Goal: Task Accomplishment & Management: Manage account settings

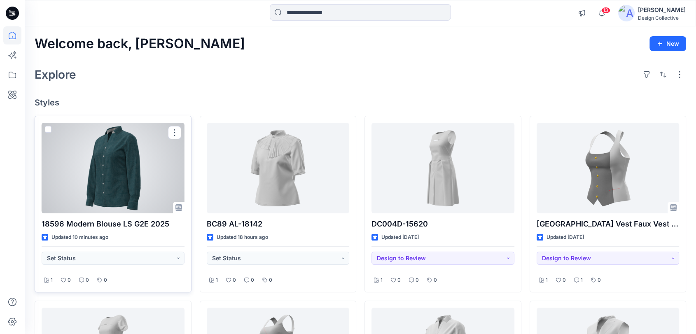
click at [122, 167] on div at bounding box center [113, 168] width 143 height 91
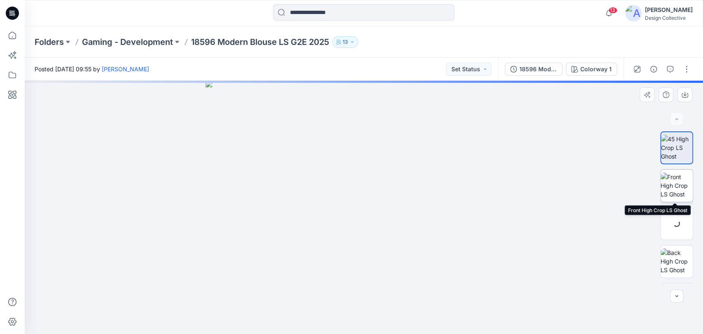
click at [677, 183] on img at bounding box center [677, 186] width 32 height 26
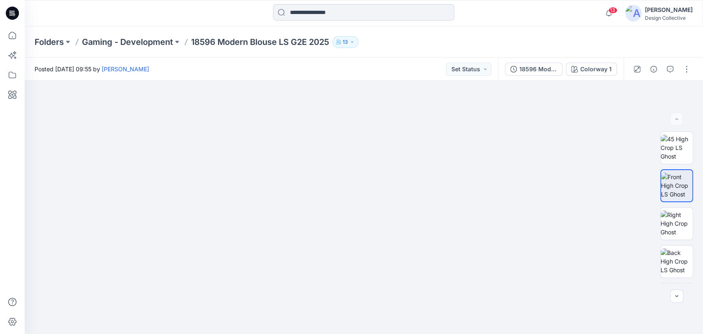
click at [311, 13] on input at bounding box center [363, 12] width 181 height 16
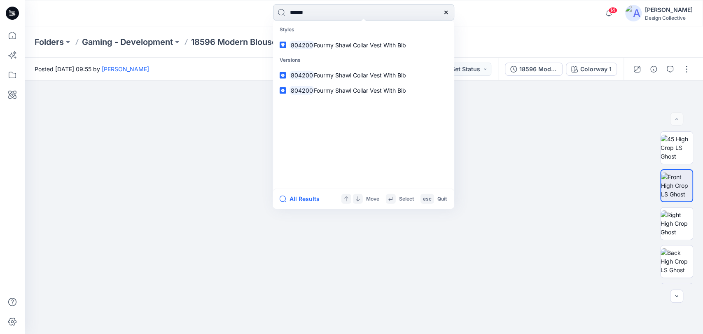
drag, startPoint x: 318, startPoint y: 14, endPoint x: 281, endPoint y: 14, distance: 37.1
click at [281, 14] on input "******" at bounding box center [363, 12] width 181 height 16
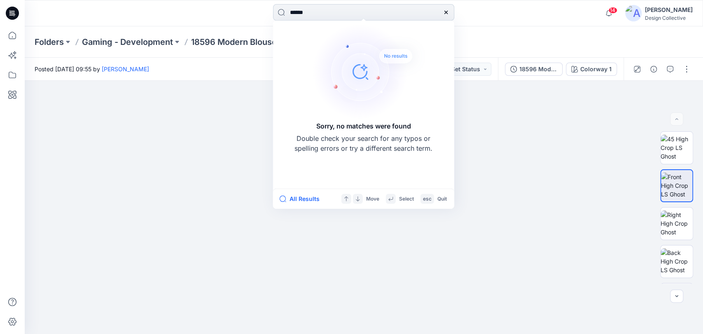
click at [322, 12] on input "******" at bounding box center [363, 12] width 181 height 16
type input "*"
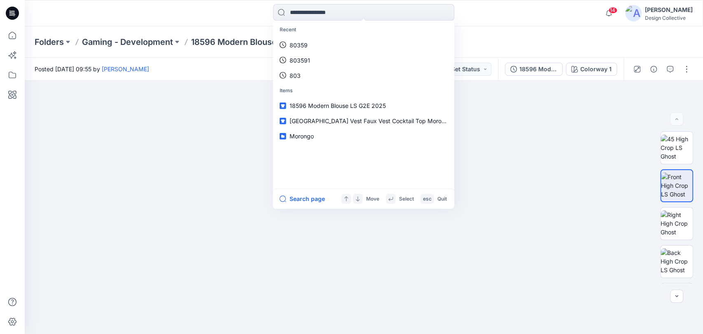
drag, startPoint x: 586, startPoint y: 26, endPoint x: 593, endPoint y: 26, distance: 6.6
click at [587, 26] on div "Recent 80359 803591 803 Items 18596 Modern Blouse LS G2E 2025 18584 Square Vest…" at bounding box center [364, 13] width 679 height 26
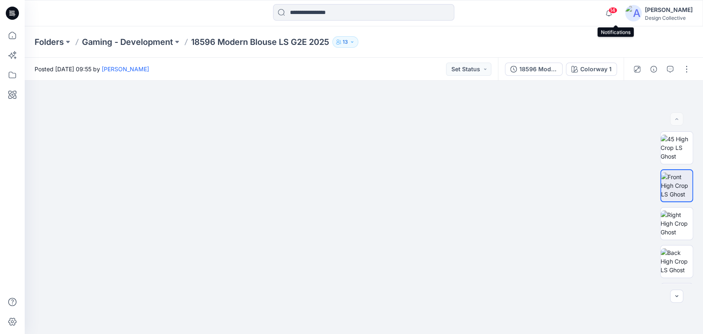
click at [618, 11] on span "14" at bounding box center [613, 10] width 9 height 7
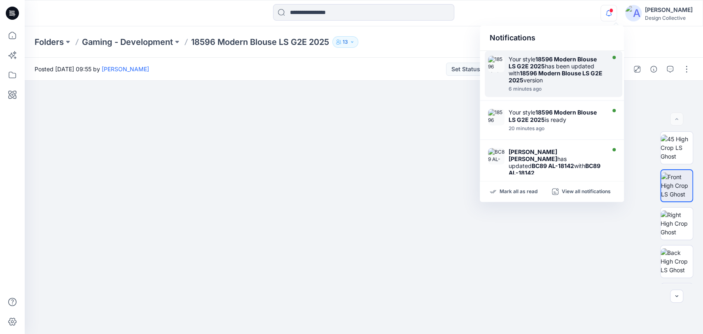
click at [578, 83] on div "Your style 18596 Modern Blouse LS G2E 2025 has been updated with 18596 Modern B…" at bounding box center [556, 70] width 95 height 28
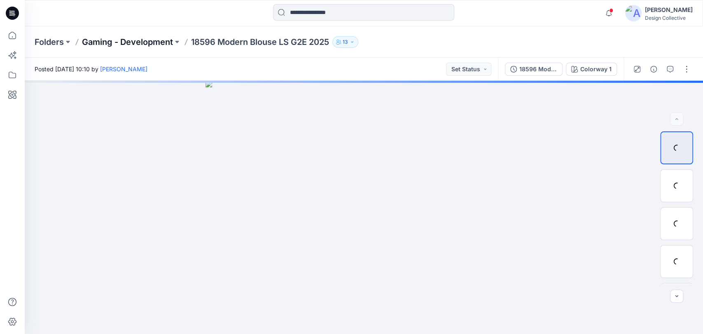
click at [118, 39] on p "Gaming - Development" at bounding box center [127, 42] width 91 height 12
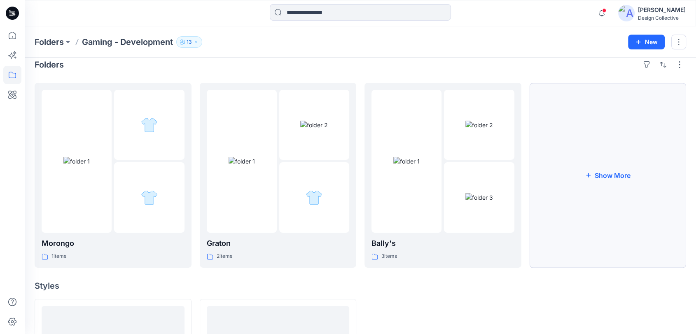
scroll to position [8, 0]
click at [607, 209] on button "Show More" at bounding box center [608, 176] width 157 height 185
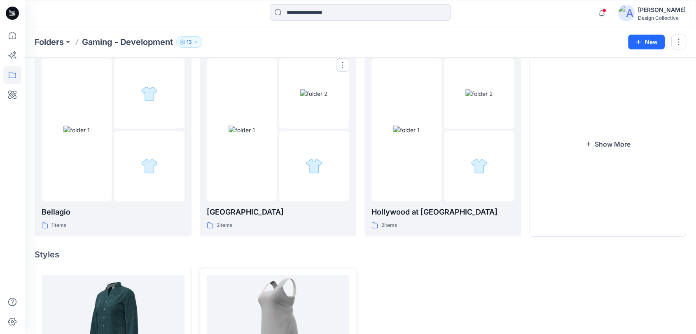
scroll to position [354, 0]
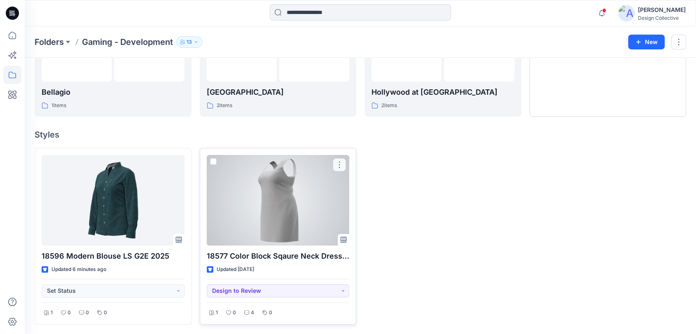
click at [342, 165] on button "button" at bounding box center [339, 164] width 13 height 13
click at [365, 241] on p "Move to" at bounding box center [360, 245] width 22 height 9
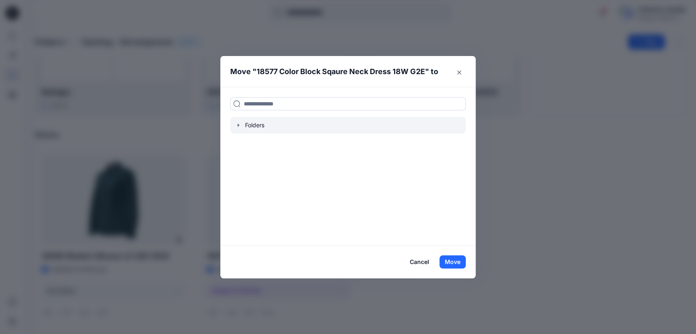
click at [242, 126] on icon "button" at bounding box center [238, 125] width 7 height 7
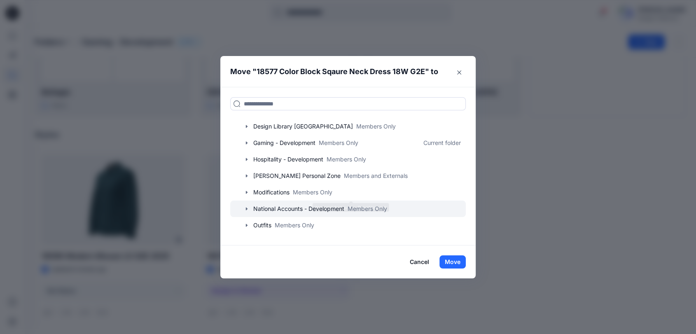
scroll to position [87, 0]
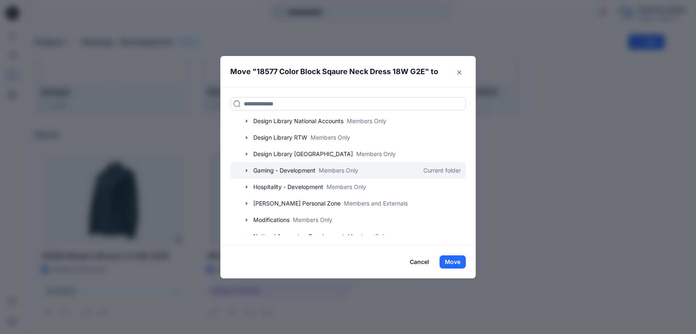
click at [248, 170] on icon "button" at bounding box center [247, 170] width 2 height 3
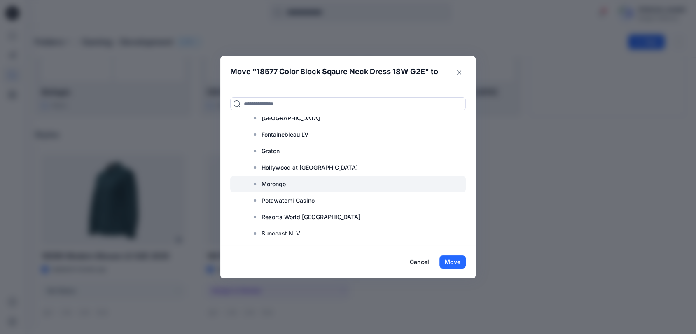
scroll to position [239, 0]
click at [274, 184] on p "Morongo" at bounding box center [274, 183] width 24 height 10
click at [272, 183] on p "Morongo" at bounding box center [274, 183] width 24 height 10
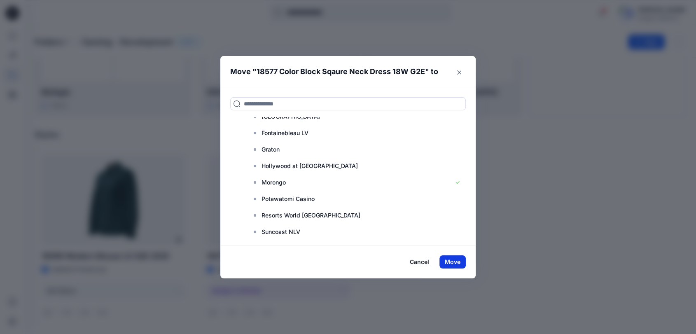
click at [461, 255] on button "Move" at bounding box center [453, 261] width 26 height 13
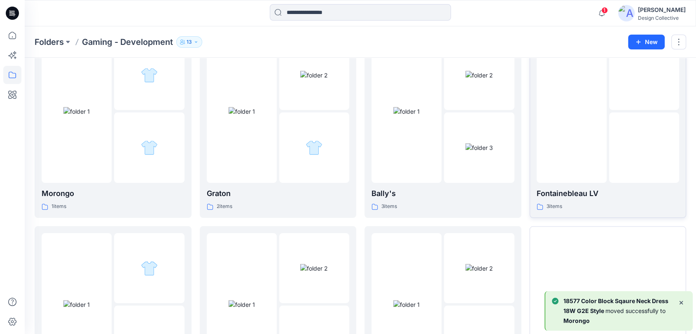
scroll to position [18, 0]
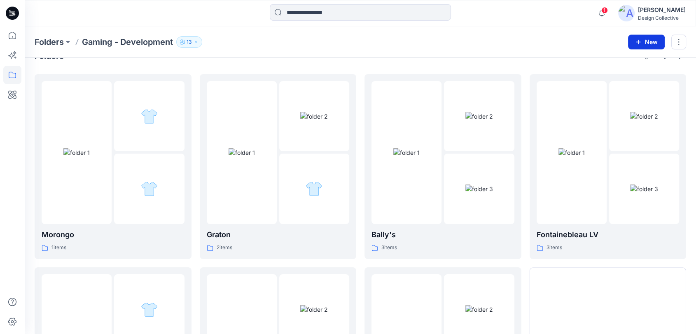
click at [648, 40] on button "New" at bounding box center [646, 42] width 37 height 15
click at [625, 73] on button "New Folder" at bounding box center [628, 77] width 71 height 15
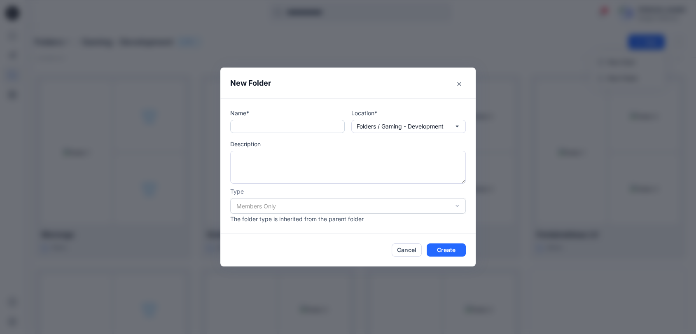
click at [270, 120] on input "text" at bounding box center [287, 126] width 115 height 13
type input "********"
click at [455, 249] on button "Create" at bounding box center [446, 250] width 39 height 13
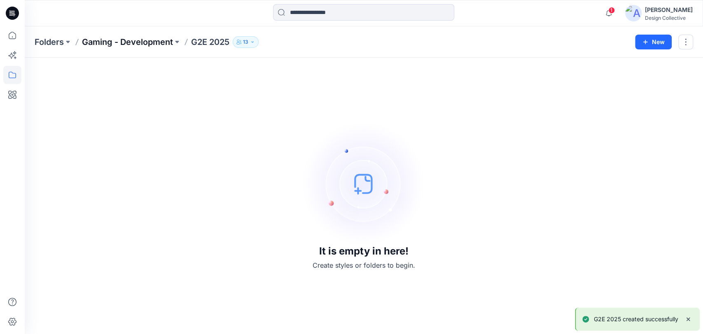
click at [134, 41] on p "Gaming - Development" at bounding box center [127, 42] width 91 height 12
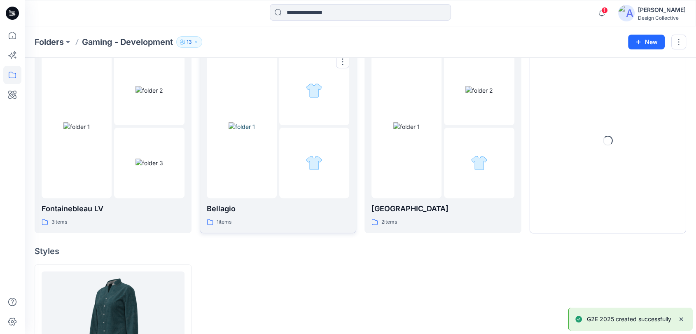
scroll to position [354, 0]
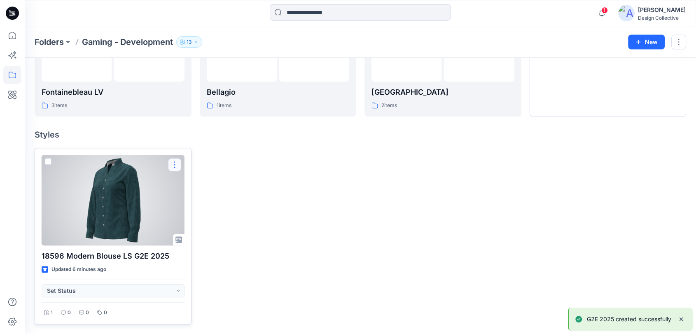
click at [175, 162] on button "button" at bounding box center [174, 164] width 13 height 13
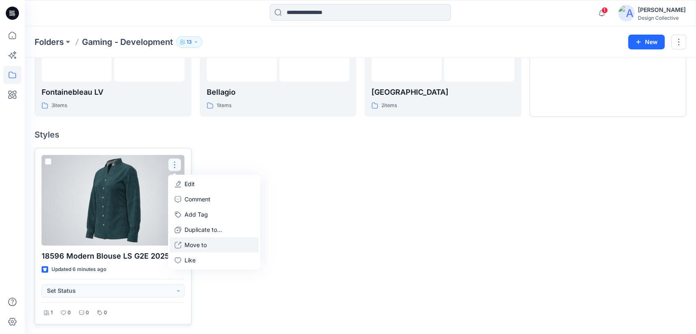
click at [203, 244] on p "Move to" at bounding box center [196, 245] width 22 height 9
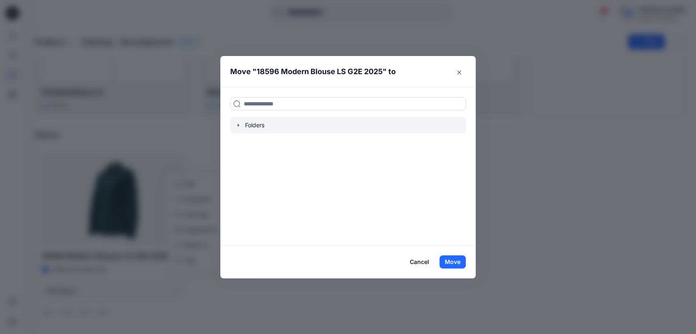
click at [242, 122] on icon "button" at bounding box center [238, 125] width 7 height 7
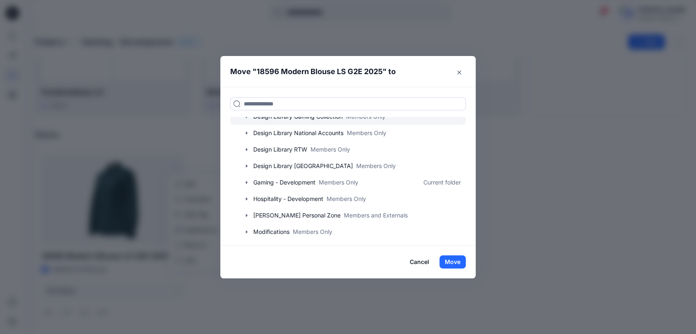
scroll to position [91, 0]
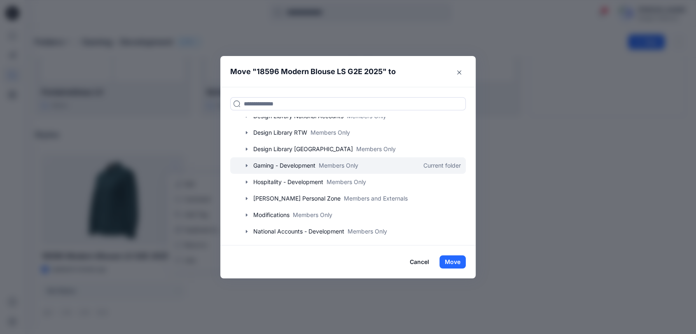
click at [248, 166] on icon "button" at bounding box center [247, 165] width 7 height 7
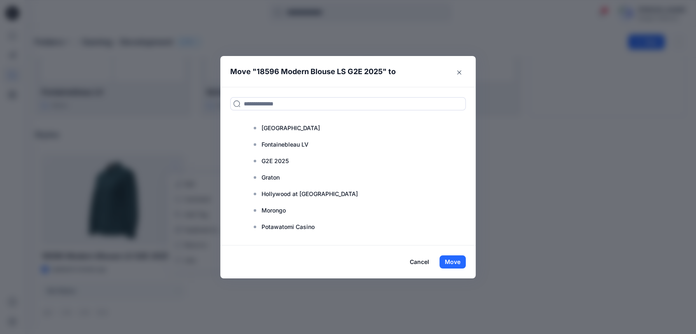
scroll to position [213, 0]
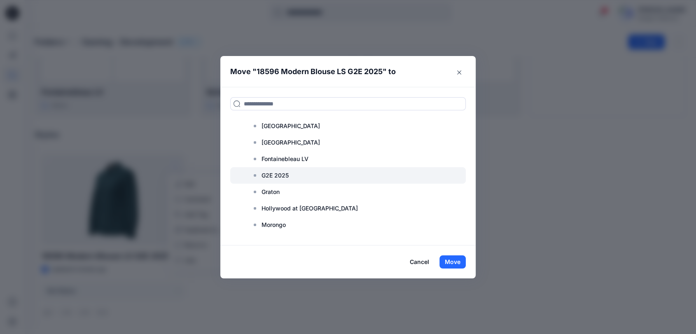
click at [273, 178] on p "G2E 2025" at bounding box center [275, 176] width 27 height 10
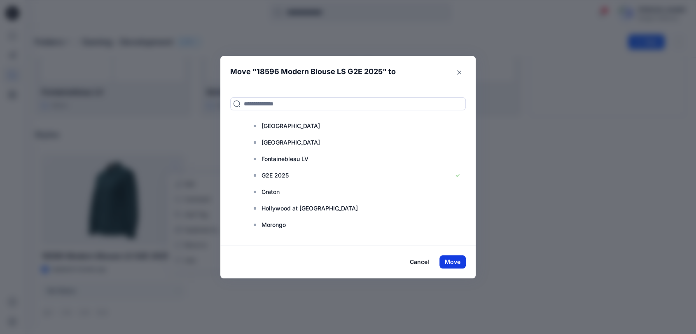
click at [462, 263] on button "Move" at bounding box center [453, 261] width 26 height 13
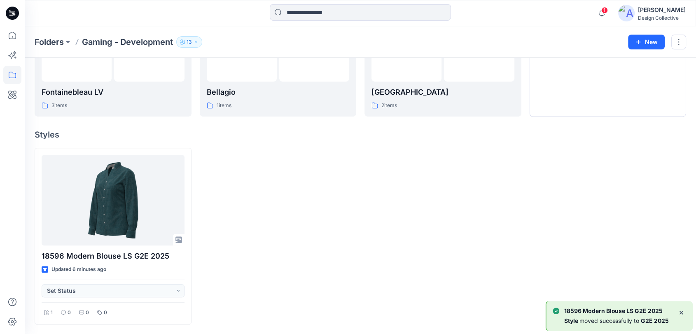
scroll to position [159, 0]
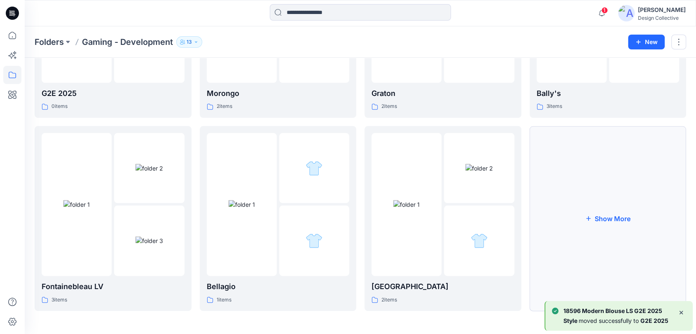
click at [651, 194] on button "Show More" at bounding box center [608, 218] width 157 height 185
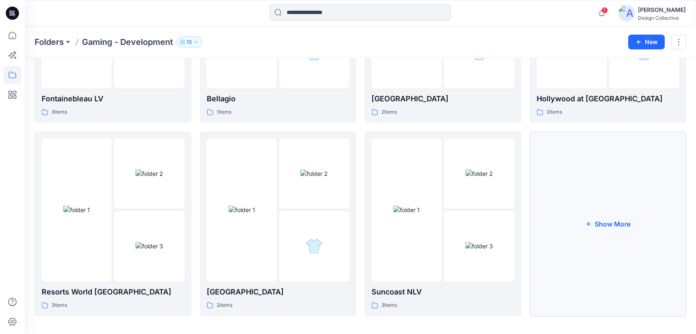
scroll to position [353, 0]
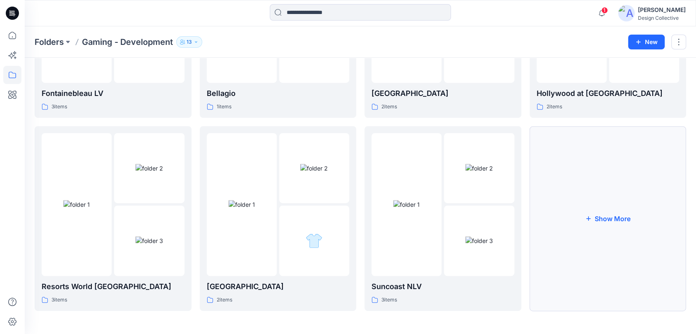
click at [625, 199] on button "Show More" at bounding box center [608, 218] width 157 height 185
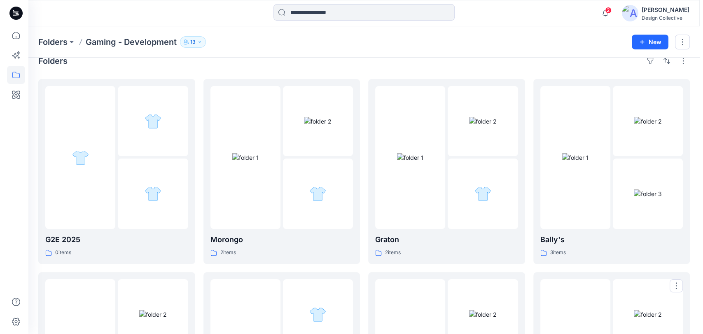
scroll to position [0, 0]
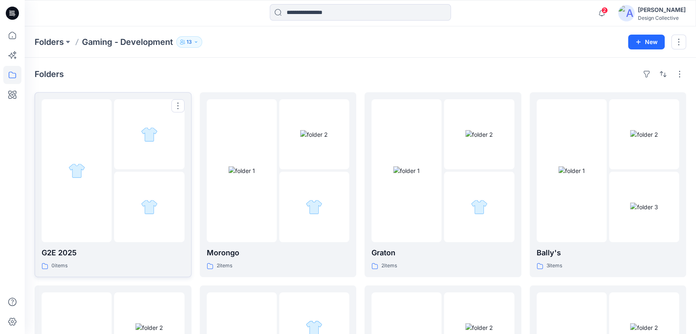
click at [74, 206] on div at bounding box center [77, 170] width 70 height 143
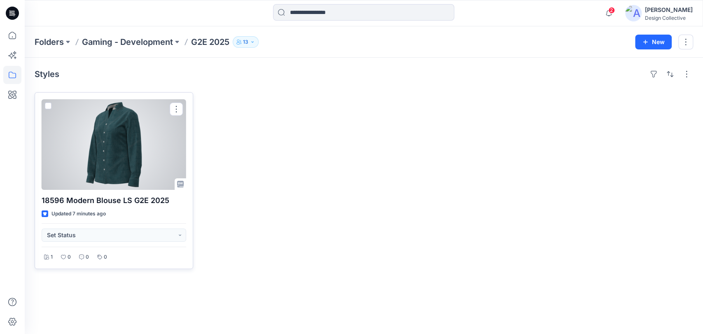
click at [135, 143] on div at bounding box center [114, 144] width 145 height 91
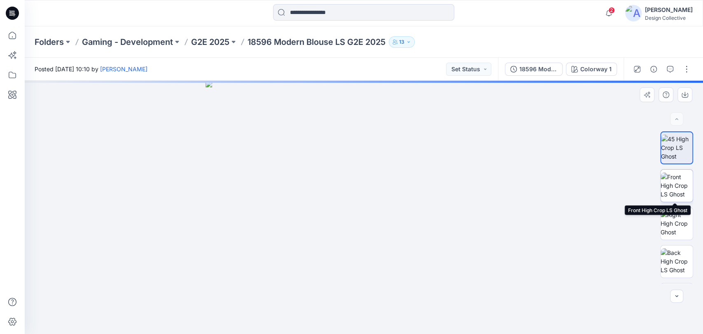
click at [683, 187] on img at bounding box center [677, 186] width 32 height 26
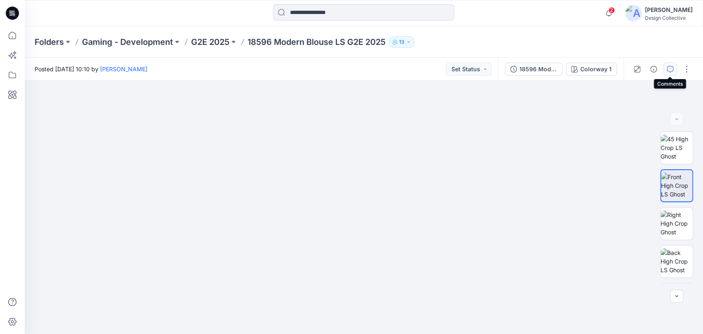
click at [672, 68] on icon "button" at bounding box center [670, 69] width 7 height 7
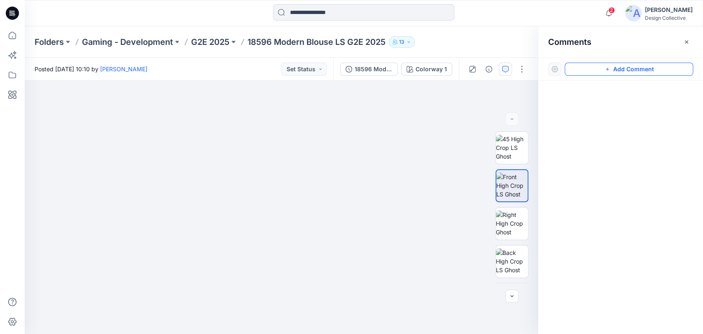
click at [586, 63] on button "Add Comment" at bounding box center [629, 69] width 129 height 13
click at [419, 129] on div "1" at bounding box center [282, 207] width 514 height 253
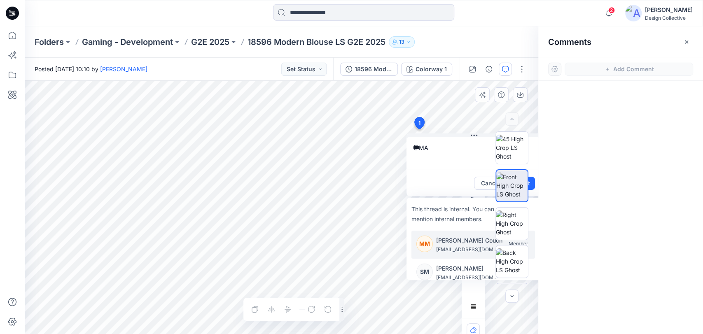
click at [448, 241] on p "[PERSON_NAME] Couch" at bounding box center [469, 241] width 66 height 10
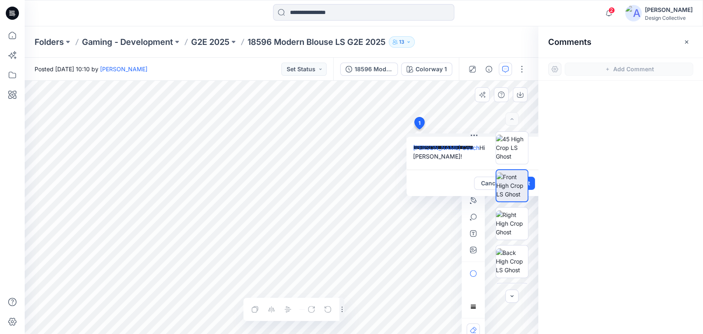
drag, startPoint x: 476, startPoint y: 132, endPoint x: 424, endPoint y: 159, distance: 59.2
click at [424, 159] on div "**********" at bounding box center [474, 165] width 135 height 63
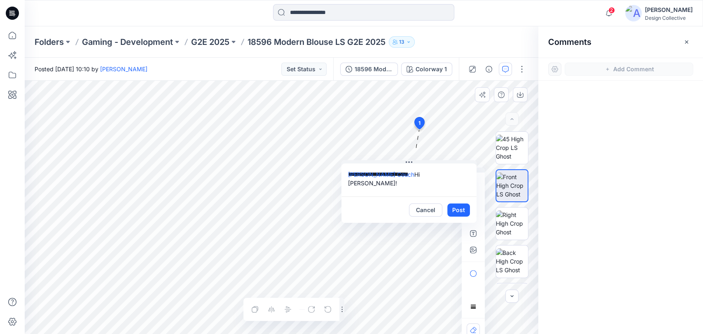
drag, startPoint x: 473, startPoint y: 135, endPoint x: 412, endPoint y: 164, distance: 68.0
click at [411, 163] on icon at bounding box center [409, 162] width 7 height 1
click at [452, 176] on textarea "**********" at bounding box center [411, 181] width 135 height 33
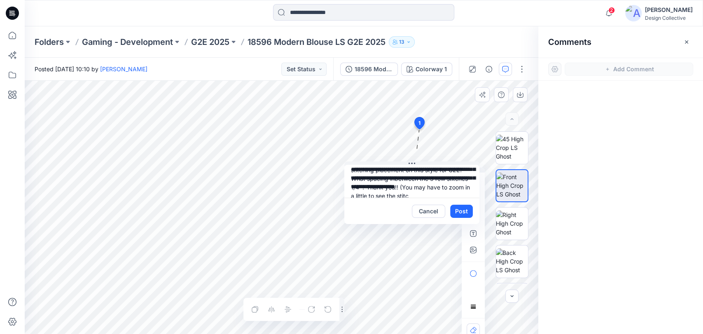
scroll to position [25, 0]
click at [417, 177] on textarea "**********" at bounding box center [411, 181] width 135 height 33
type textarea "**********"
click at [471, 213] on button "Post" at bounding box center [461, 211] width 23 height 13
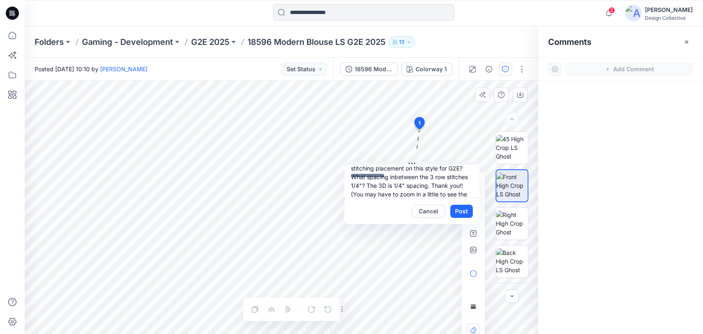
scroll to position [0, 0]
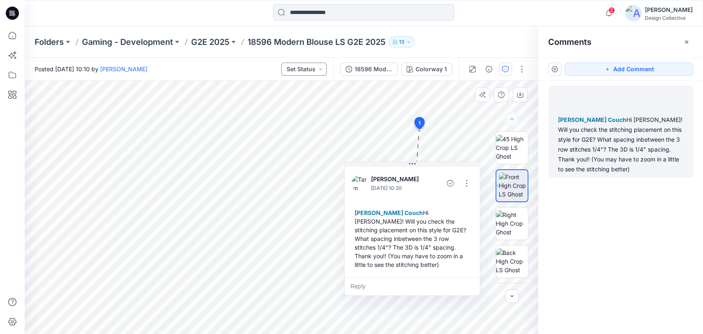
click at [309, 66] on button "Set Status" at bounding box center [303, 69] width 45 height 13
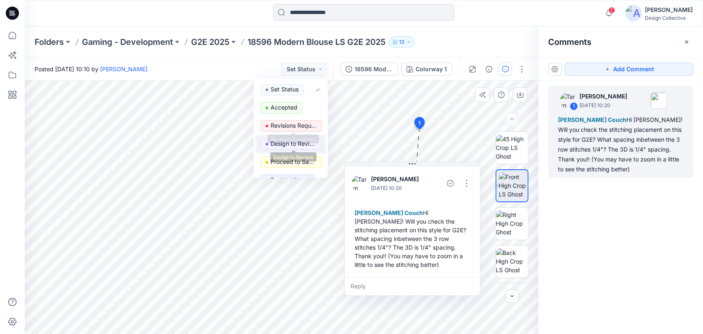
click at [298, 143] on p "Design to Review" at bounding box center [294, 143] width 46 height 11
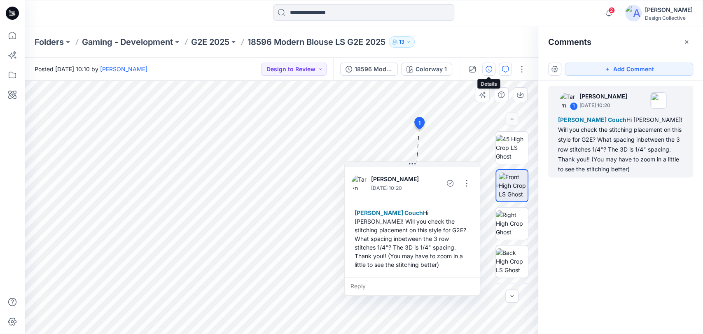
click at [488, 68] on icon "button" at bounding box center [489, 69] width 7 height 7
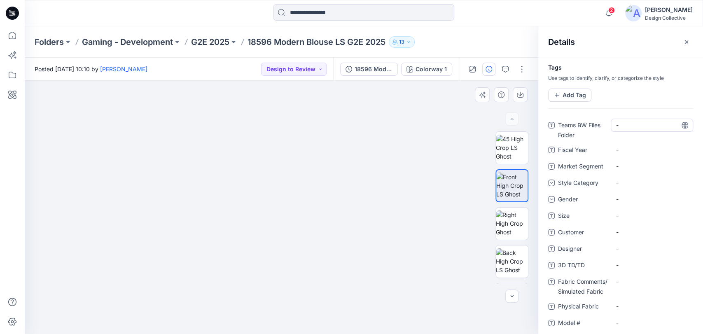
click at [645, 127] on Folder "-" at bounding box center [652, 125] width 72 height 9
type textarea "**********"
click at [642, 152] on Year "-" at bounding box center [652, 149] width 72 height 9
type textarea "****"
click at [640, 164] on Segment "-" at bounding box center [652, 166] width 72 height 9
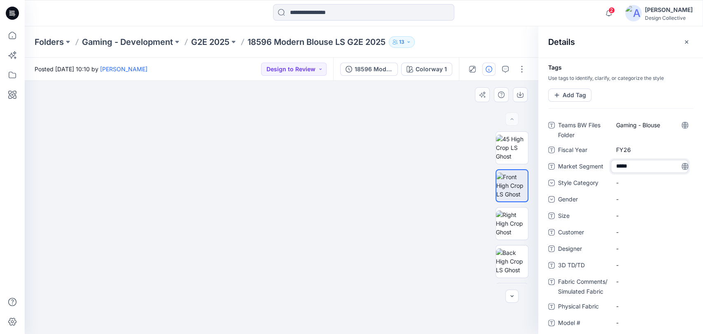
type textarea "******"
click at [628, 182] on div "-" at bounding box center [622, 182] width 12 height 9
click at [642, 217] on div "Blouse" at bounding box center [652, 216] width 79 height 16
click at [630, 195] on div "-" at bounding box center [652, 199] width 82 height 13
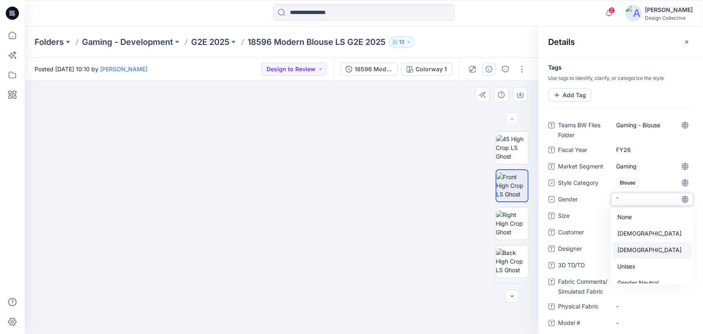
click at [631, 249] on div "[DEMOGRAPHIC_DATA]" at bounding box center [652, 250] width 79 height 16
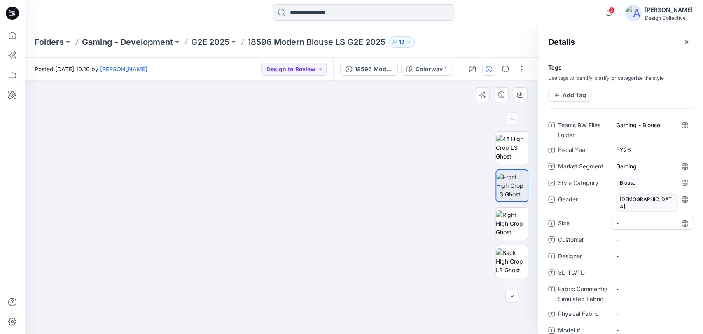
click at [626, 219] on span "-" at bounding box center [652, 223] width 72 height 9
type textarea "*"
click at [626, 235] on span "-" at bounding box center [652, 239] width 72 height 9
type textarea "***"
click at [627, 252] on span "-" at bounding box center [652, 256] width 72 height 9
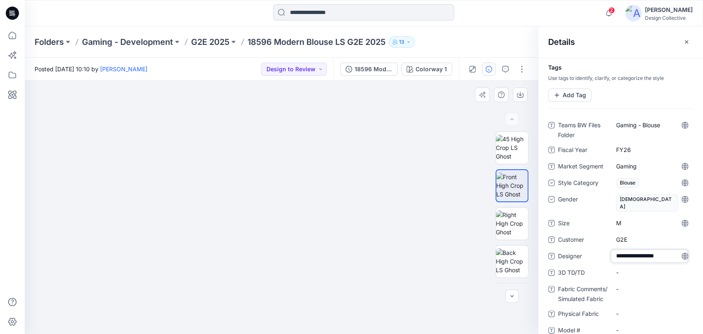
scroll to position [0, 0]
click at [629, 250] on textarea "**********" at bounding box center [649, 256] width 77 height 13
type textarea "**********"
click at [633, 268] on TD\/TD "-" at bounding box center [652, 272] width 72 height 9
type textarea "**********"
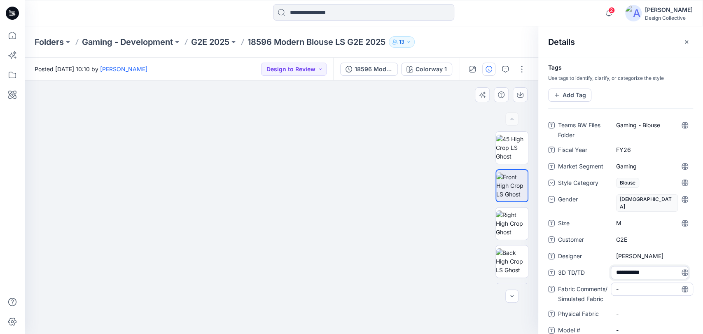
click at [631, 293] on div "-" at bounding box center [652, 289] width 82 height 13
type textarea "******"
click at [619, 309] on Fabric "-" at bounding box center [652, 313] width 72 height 9
type textarea "******"
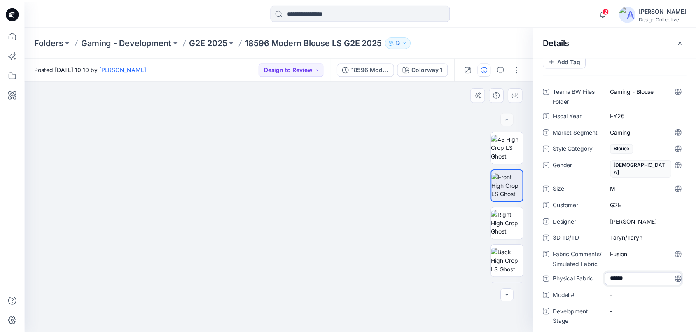
scroll to position [35, 0]
click at [625, 295] on \ "-" at bounding box center [652, 295] width 72 height 9
type textarea "*****"
click at [659, 311] on Stage "-" at bounding box center [652, 312] width 72 height 9
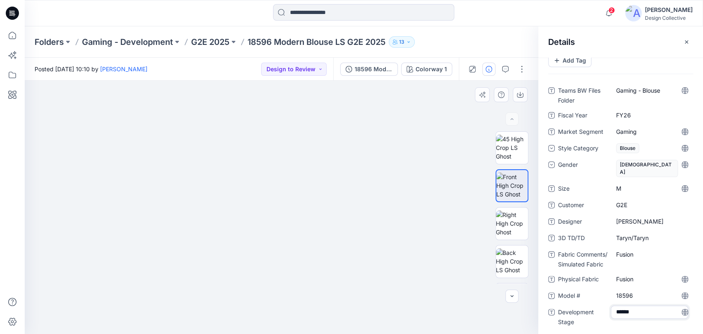
type textarea "*******"
click at [684, 42] on icon "button" at bounding box center [687, 42] width 7 height 7
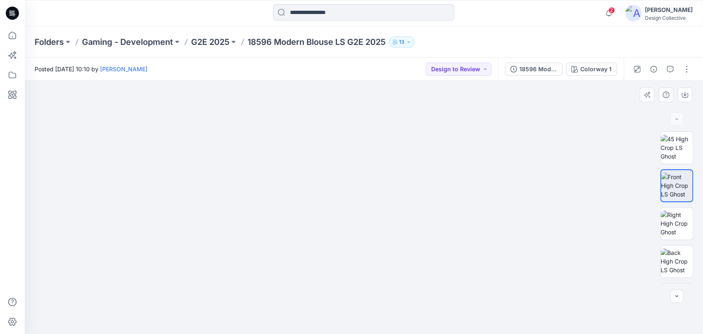
click at [527, 24] on div "2 Notifications Your style 18596 Modern Blouse LS G2E 2025 has been updated wit…" at bounding box center [364, 13] width 679 height 26
click at [122, 42] on p "Gaming - Development" at bounding box center [127, 42] width 91 height 12
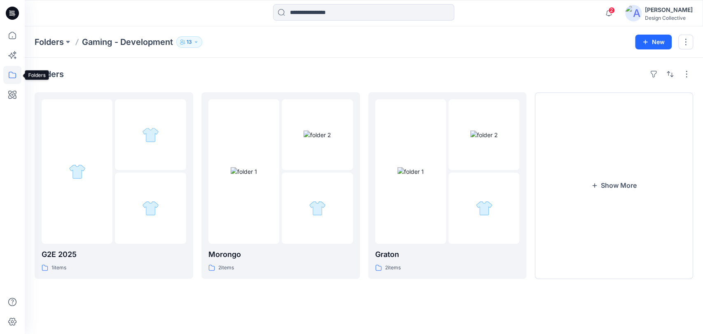
click at [14, 76] on icon at bounding box center [12, 75] width 18 height 18
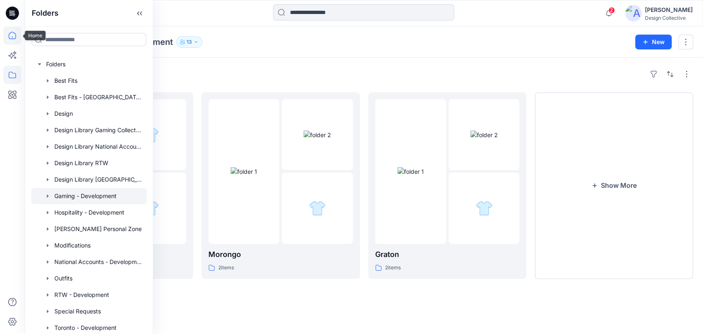
click at [14, 32] on icon at bounding box center [12, 35] width 18 height 18
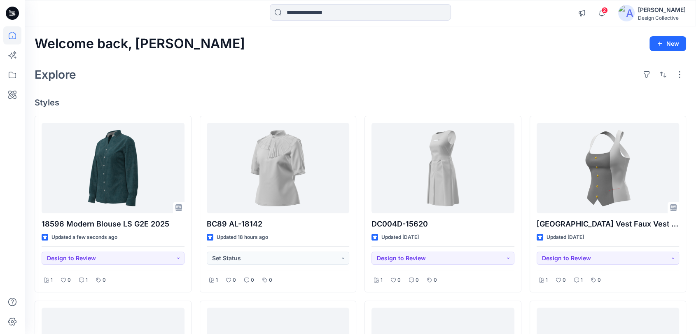
click at [461, 73] on div "Explore" at bounding box center [361, 75] width 652 height 20
